Goal: Task Accomplishment & Management: Manage account settings

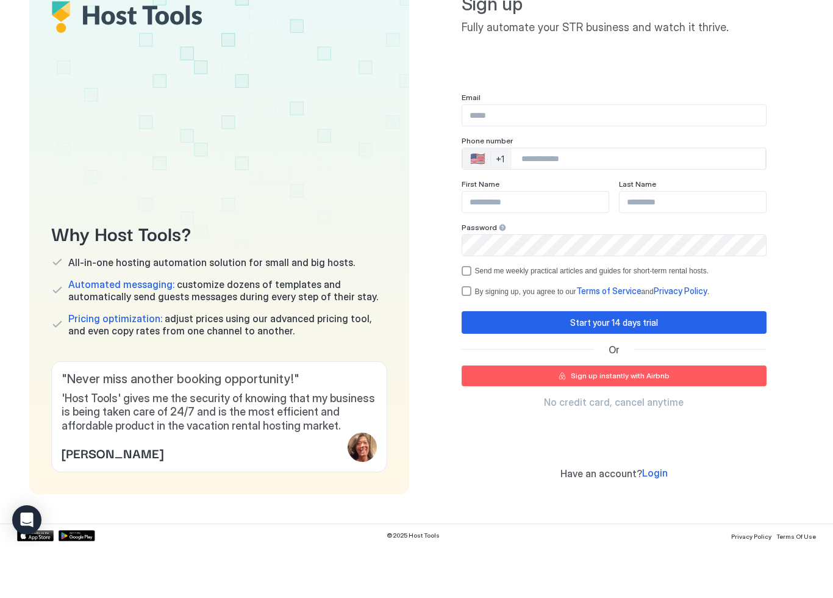
click at [629, 447] on span "No credit card, cancel anytime" at bounding box center [614, 453] width 140 height 12
click at [644, 422] on div "Sign up instantly with Airbnb" at bounding box center [620, 427] width 99 height 11
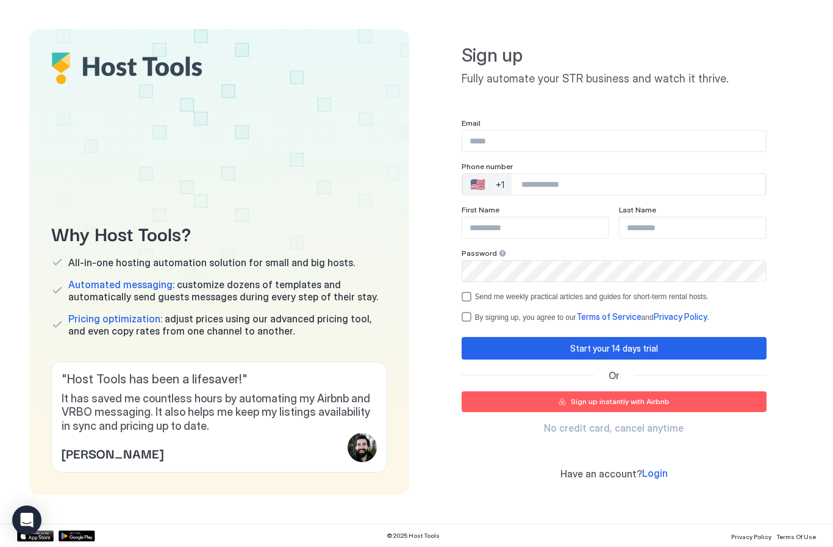
click at [566, 140] on input "Input Field" at bounding box center [614, 141] width 304 height 21
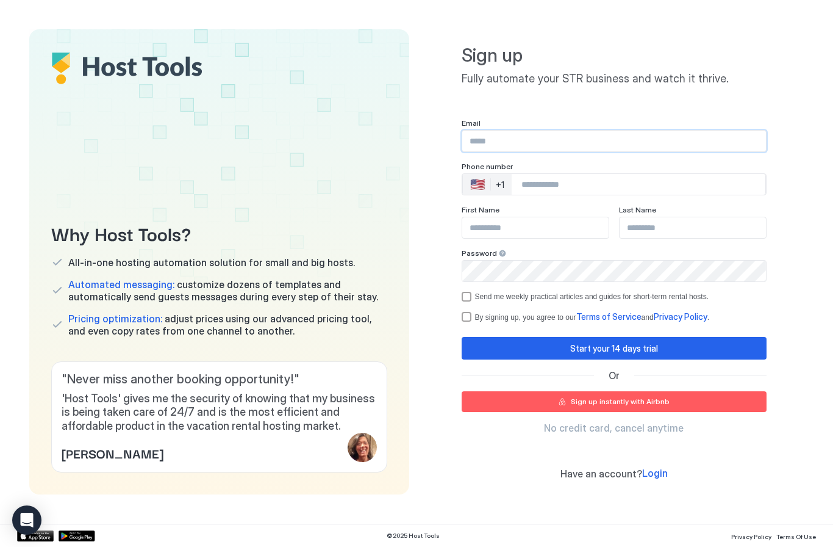
type input "**********"
type input "****"
type input "*****"
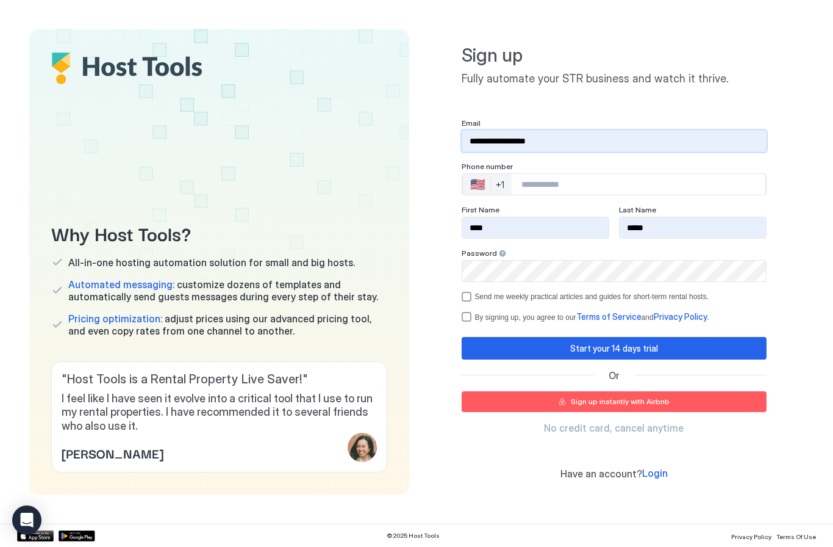
click at [639, 399] on div "Sign up instantly with Airbnb" at bounding box center [620, 401] width 99 height 11
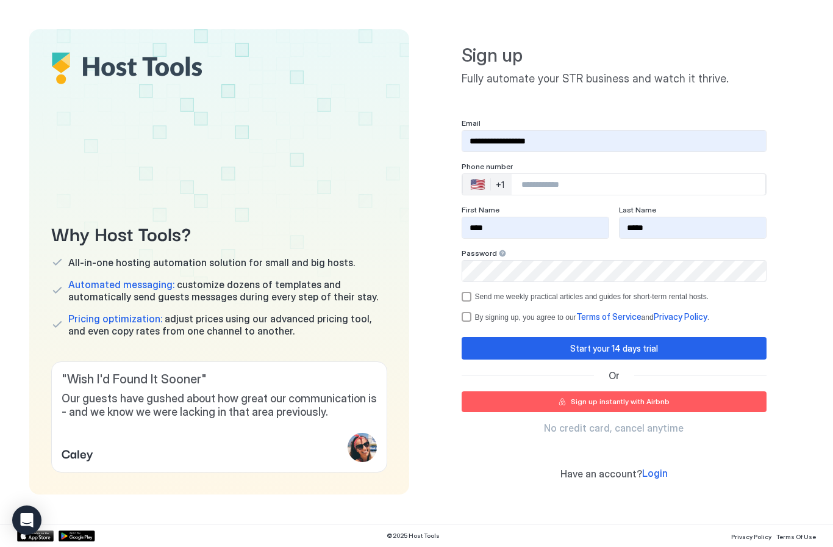
click at [575, 173] on input "Phone Number input" at bounding box center [639, 184] width 254 height 22
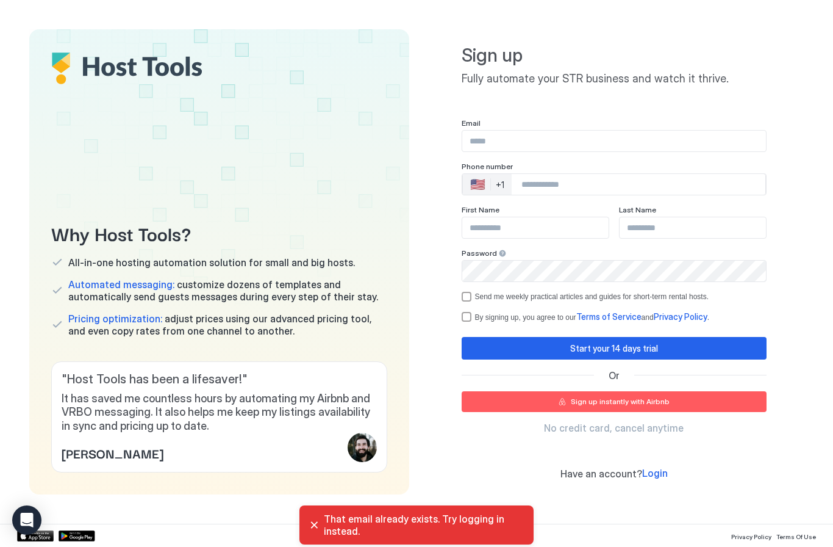
click at [746, 193] on input "Phone Number input" at bounding box center [639, 184] width 254 height 22
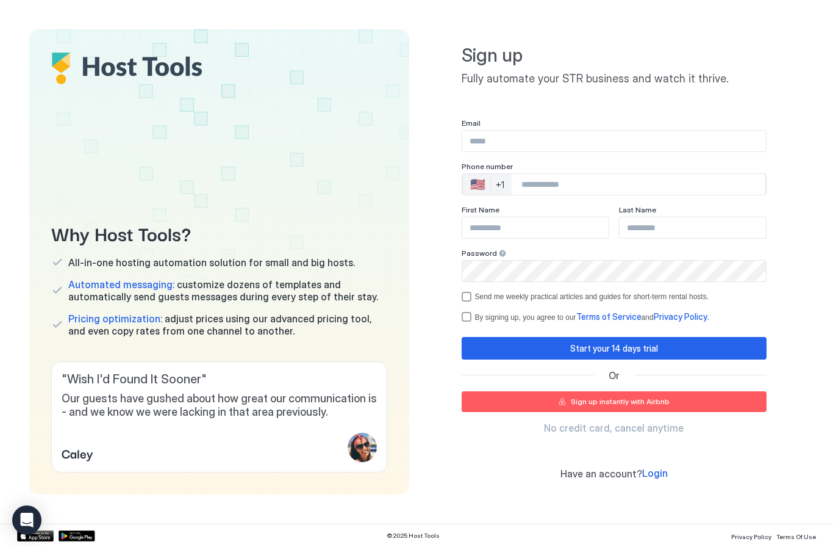
click at [621, 399] on div "Sign up instantly with Airbnb" at bounding box center [620, 401] width 99 height 11
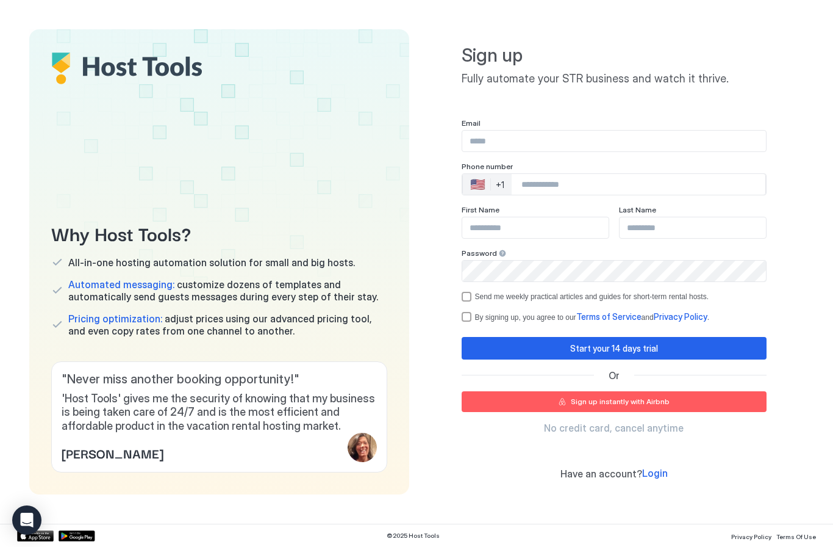
click at [553, 139] on input "Input Field" at bounding box center [614, 141] width 304 height 21
click at [333, 118] on div "Why Host Tools? All-in-one hosting automation solution for small and big hosts.…" at bounding box center [219, 261] width 380 height 465
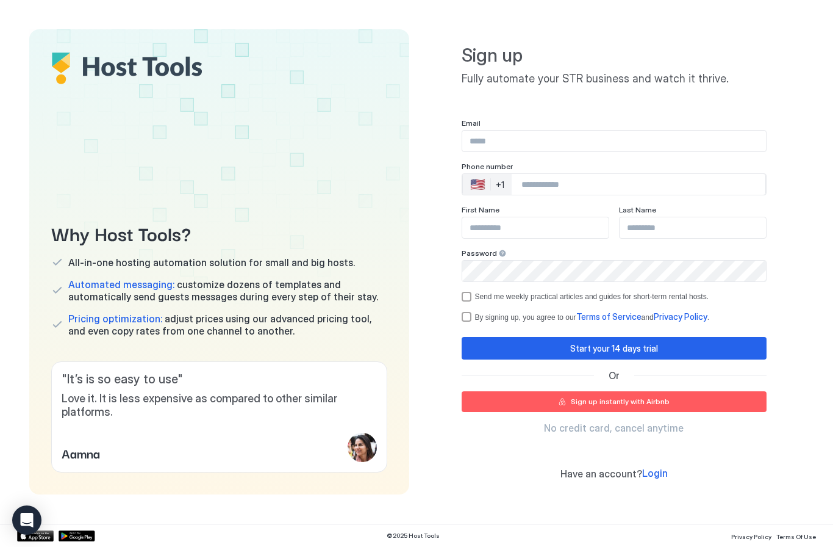
click at [656, 472] on span "Login" at bounding box center [655, 473] width 26 height 12
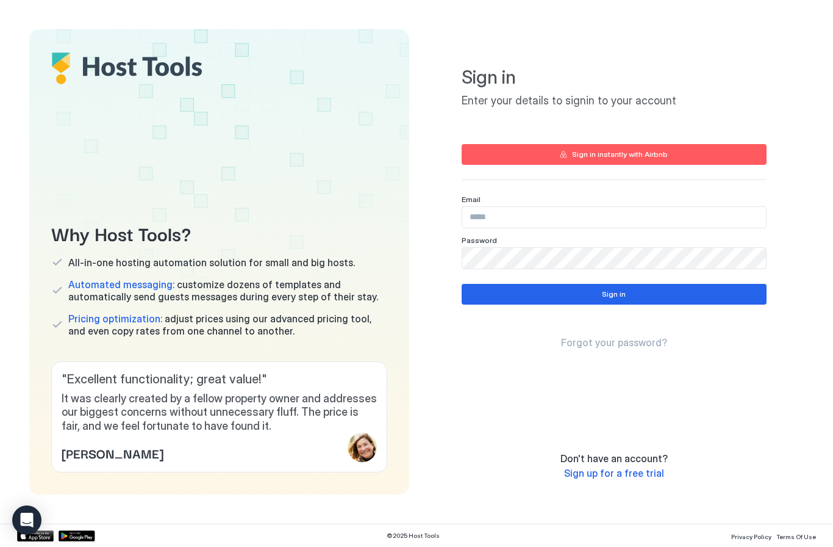
click at [514, 217] on input "Input Field" at bounding box center [614, 217] width 304 height 21
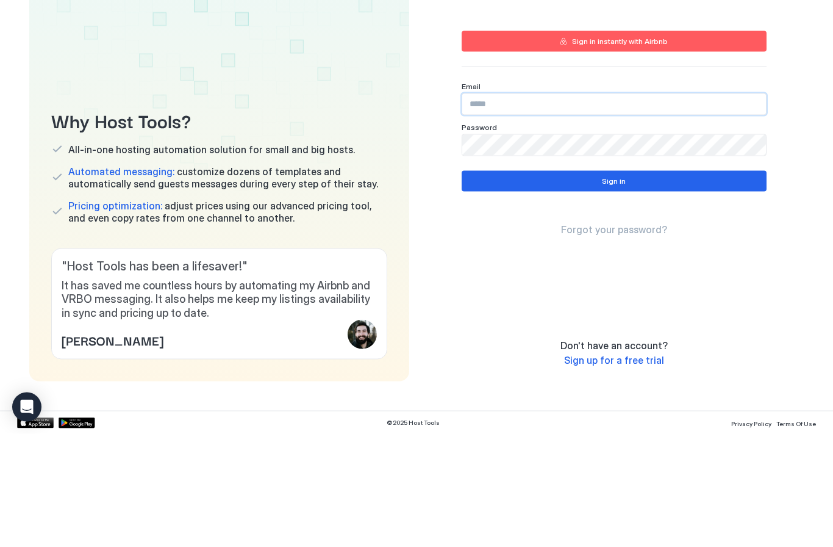
type input "**********"
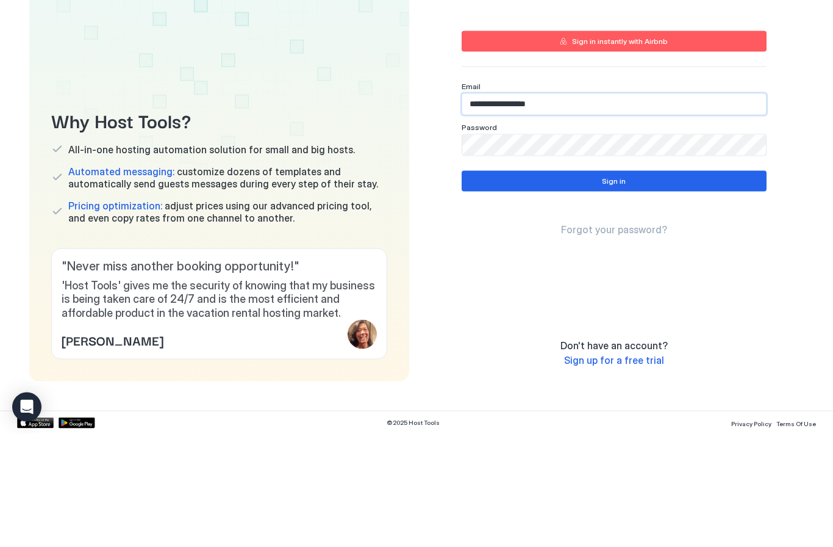
click at [639, 284] on button "Sign in" at bounding box center [614, 294] width 305 height 21
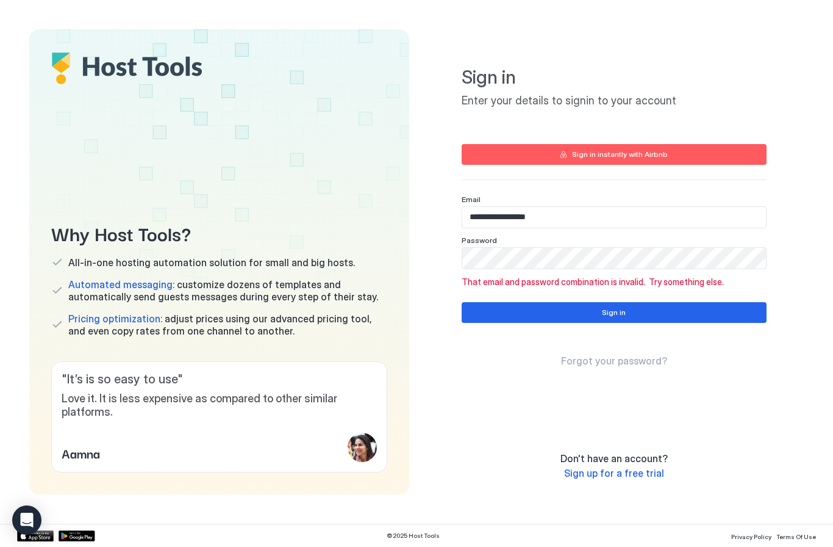
click at [625, 359] on span "Forgot your password?" at bounding box center [614, 360] width 106 height 12
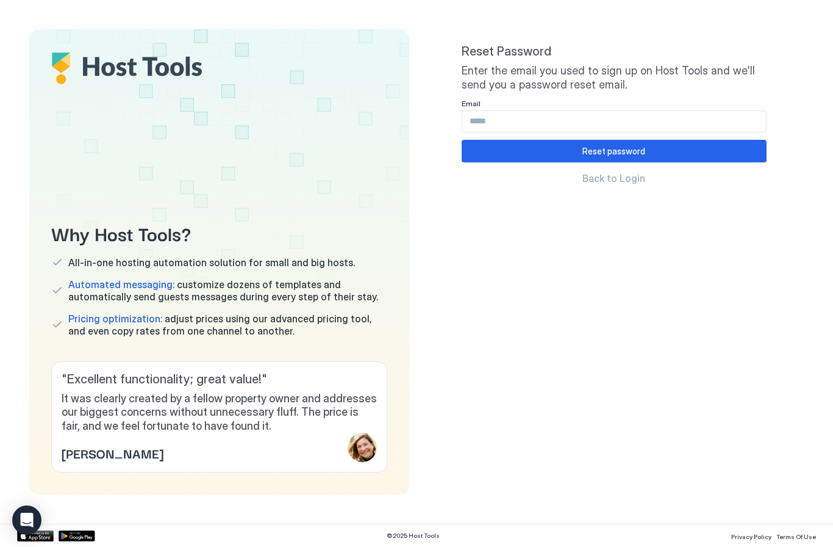
click at [517, 121] on input "Input Field" at bounding box center [614, 121] width 304 height 21
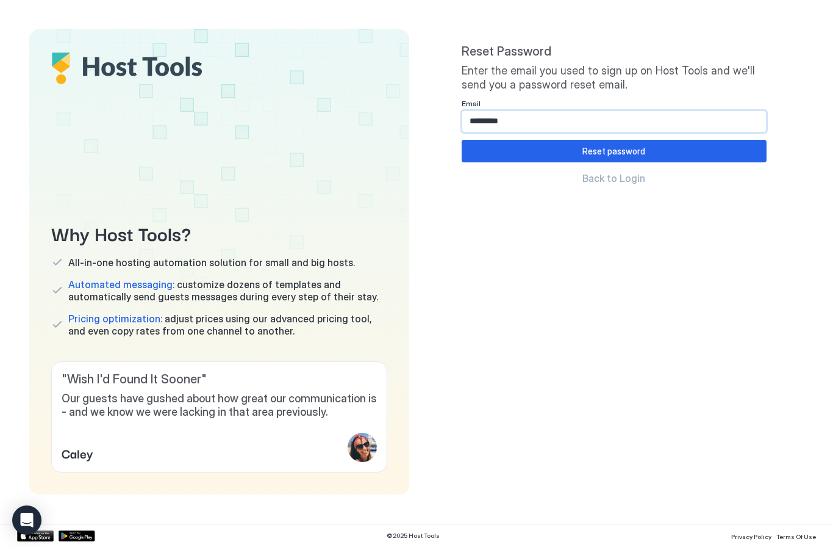
type input "**********"
click at [640, 148] on div "Reset password" at bounding box center [614, 151] width 63 height 13
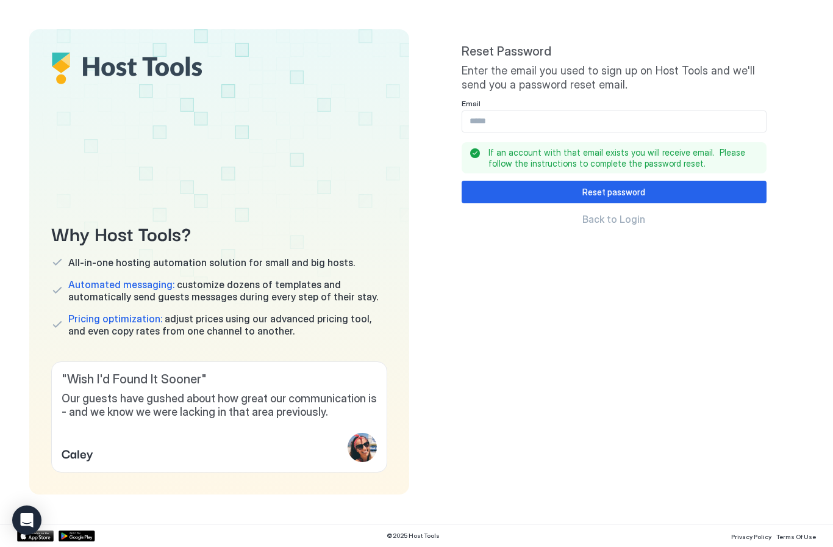
click at [594, 119] on input "Input Field" at bounding box center [614, 121] width 304 height 21
click at [628, 187] on div "Reset password" at bounding box center [614, 191] width 63 height 13
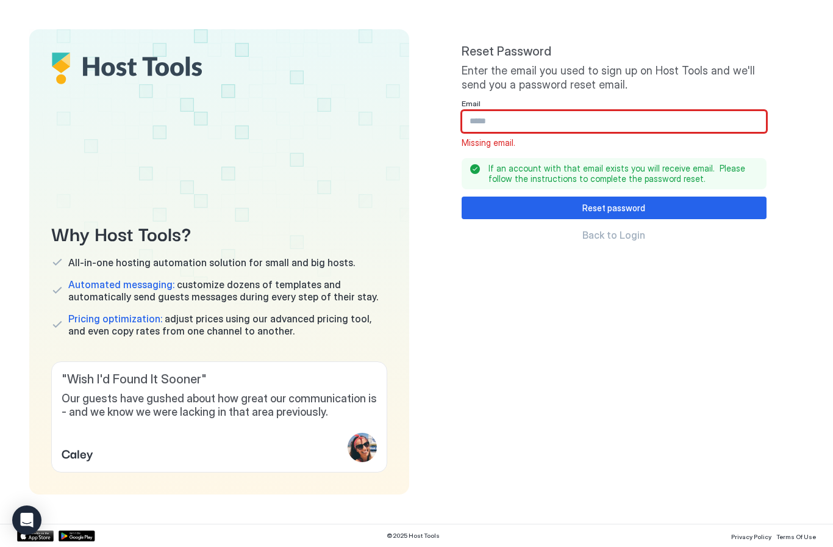
click at [791, 135] on div "Reset Password Enter the email you used to sign up on Host Tools and we'll send…" at bounding box center [614, 261] width 380 height 465
click at [431, 308] on div "Reset Password Enter the email you used to sign up on Host Tools and we'll send…" at bounding box center [614, 261] width 380 height 465
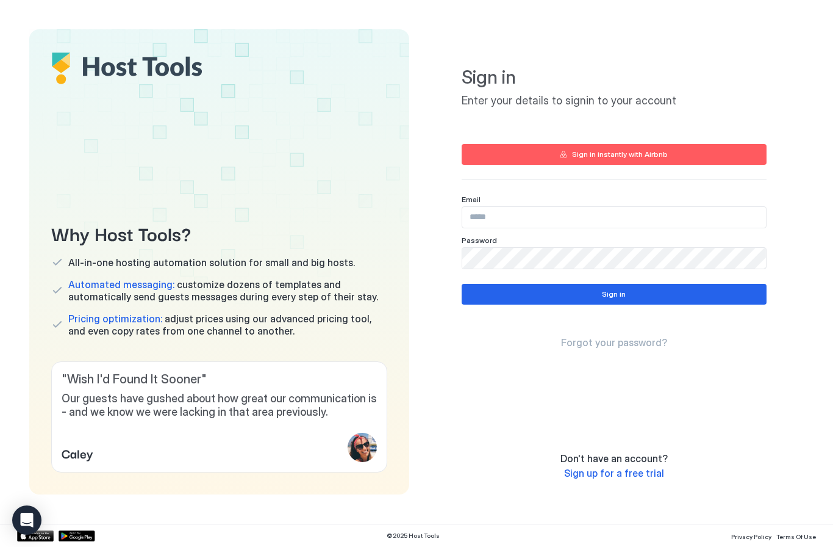
click at [552, 219] on input "Input Field" at bounding box center [614, 217] width 304 height 21
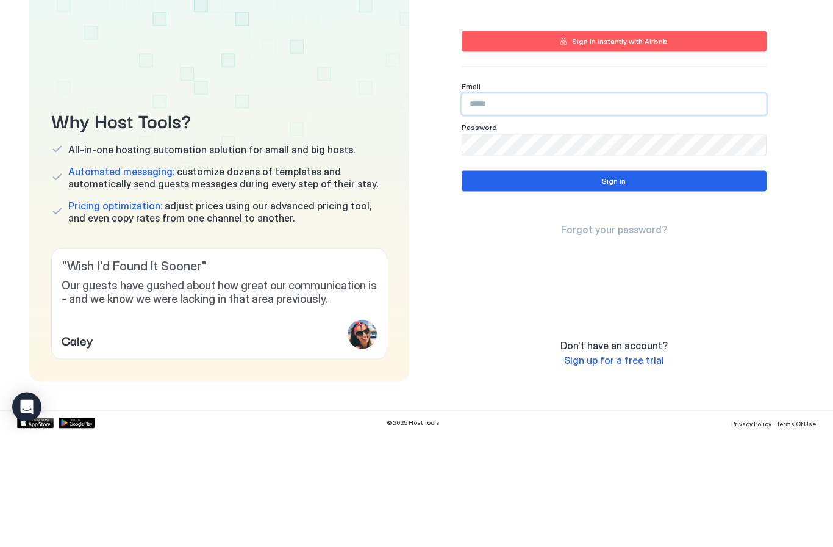
type input "**********"
click at [637, 284] on button "Sign in" at bounding box center [614, 294] width 305 height 21
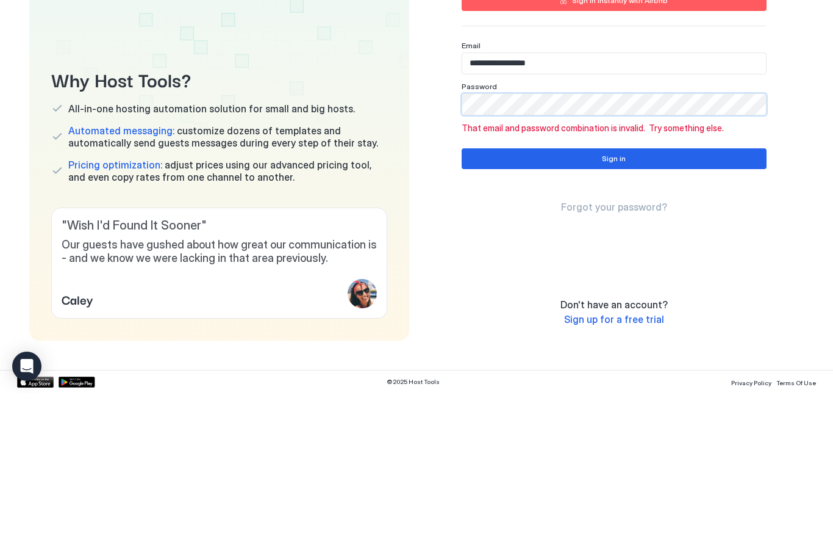
click at [636, 302] on button "Sign in" at bounding box center [614, 312] width 305 height 21
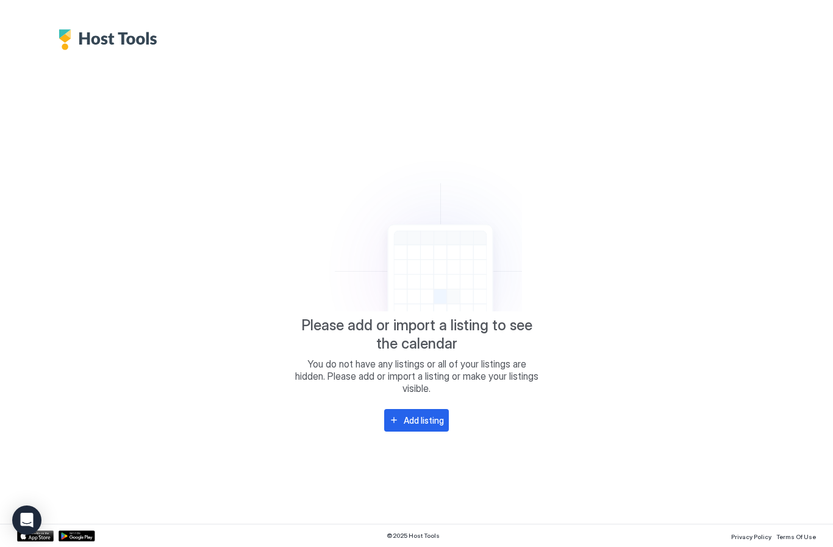
click at [421, 425] on div "Add listing" at bounding box center [424, 420] width 40 height 13
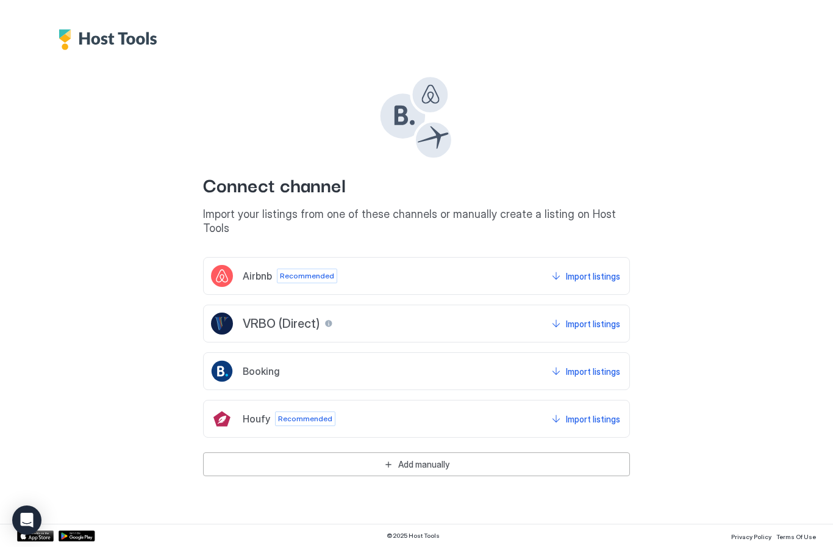
click at [590, 270] on div "Import listings" at bounding box center [593, 276] width 54 height 13
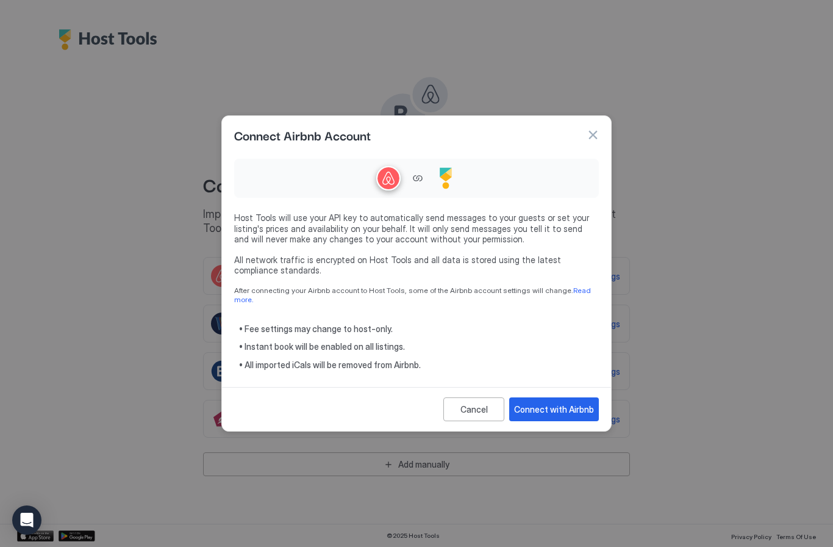
click at [562, 397] on button "Connect with Airbnb" at bounding box center [554, 409] width 90 height 24
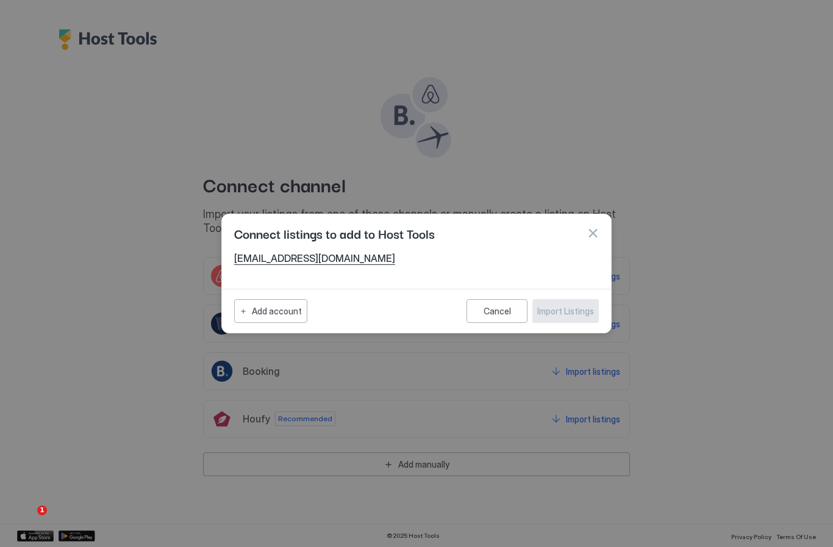
click at [594, 233] on button "button" at bounding box center [593, 233] width 12 height 12
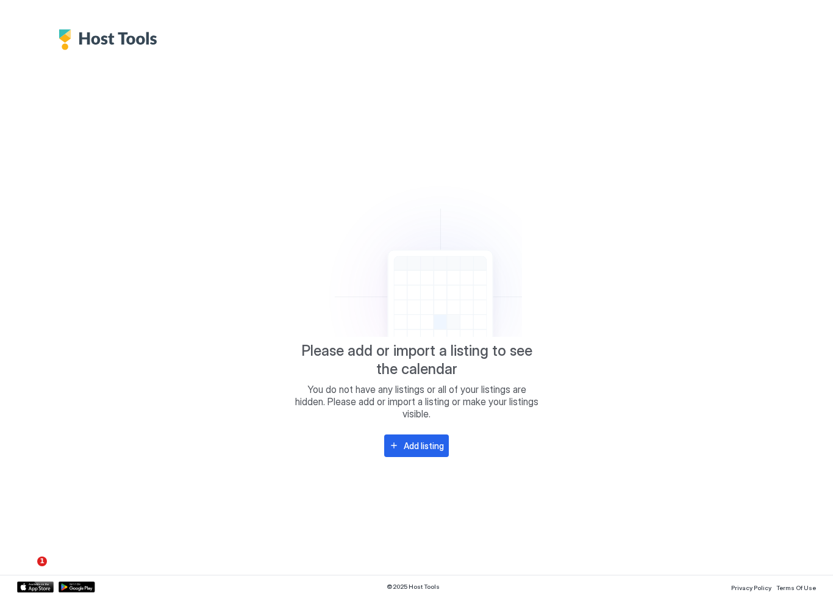
click at [418, 440] on div "Add listing" at bounding box center [424, 445] width 40 height 13
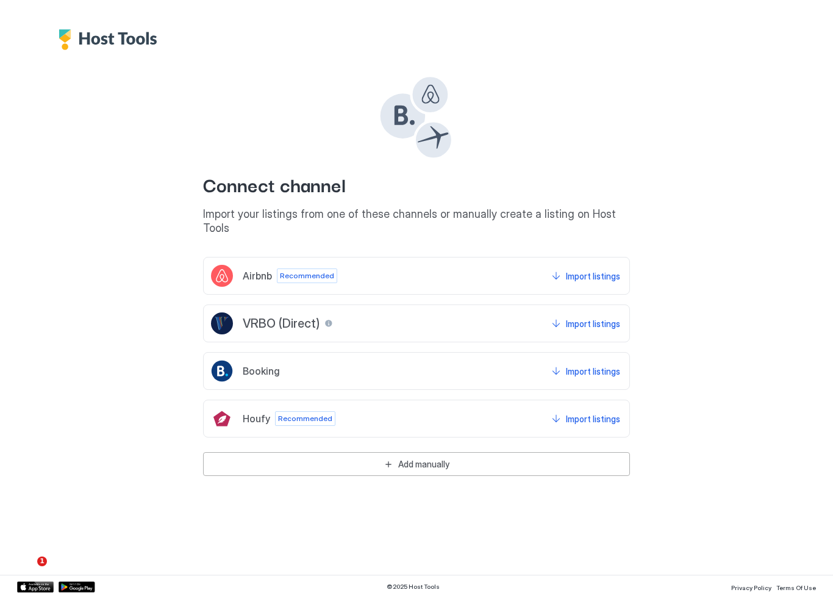
click at [301, 270] on span "Recommended" at bounding box center [307, 275] width 54 height 11
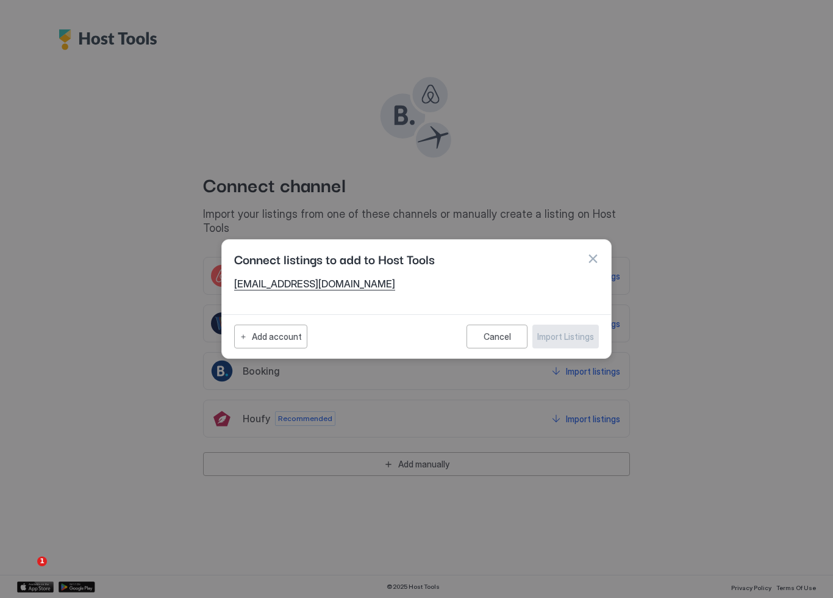
click at [327, 299] on div "[EMAIL_ADDRESS][DOMAIN_NAME]" at bounding box center [416, 294] width 389 height 32
click at [292, 283] on span "[EMAIL_ADDRESS][DOMAIN_NAME]" at bounding box center [416, 284] width 365 height 12
click at [363, 264] on span "Connect listings to add to Host Tools" at bounding box center [334, 258] width 201 height 18
click at [595, 260] on button "button" at bounding box center [593, 259] width 12 height 12
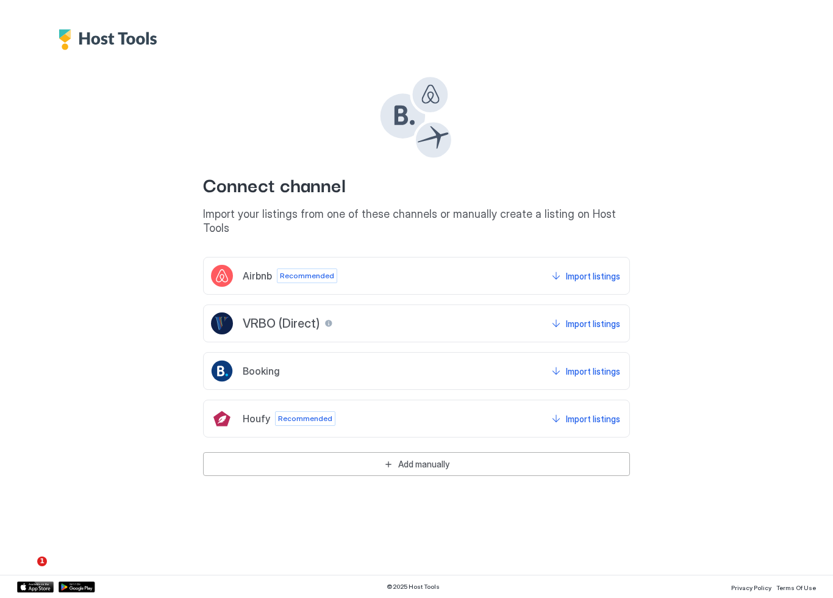
click at [412, 457] on div "Add manually" at bounding box center [423, 463] width 51 height 13
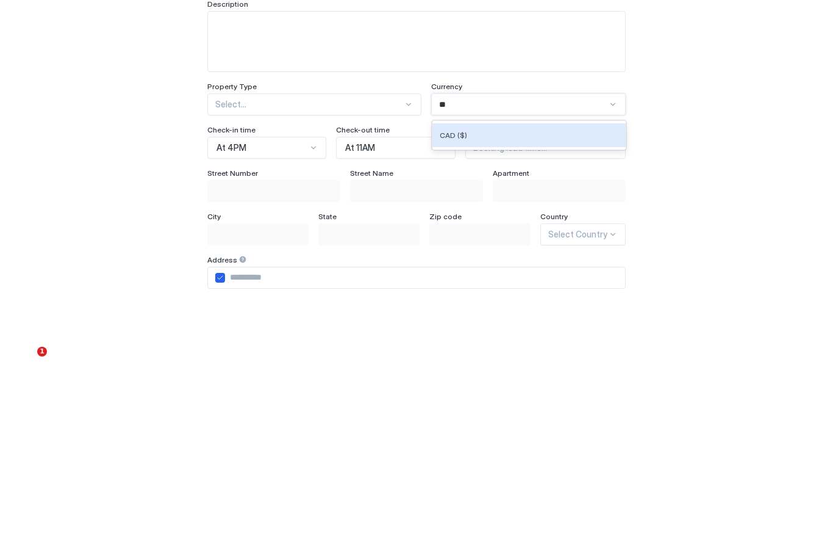
click at [461, 289] on span "CAD ($)" at bounding box center [453, 293] width 27 height 9
type input "**"
